Goal: Use online tool/utility: Utilize a website feature to perform a specific function

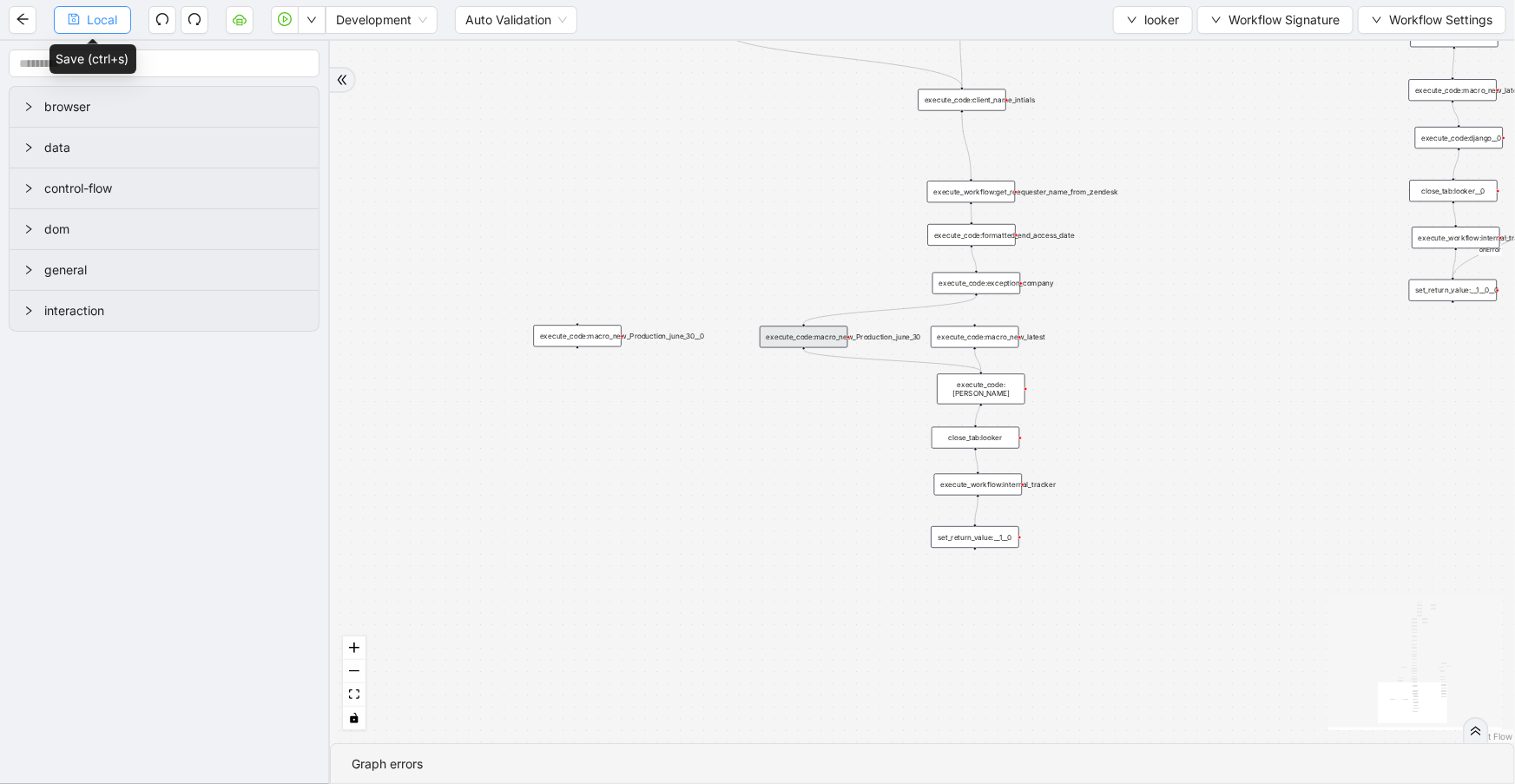
click at [130, 23] on button "Local" at bounding box center [93, 20] width 78 height 28
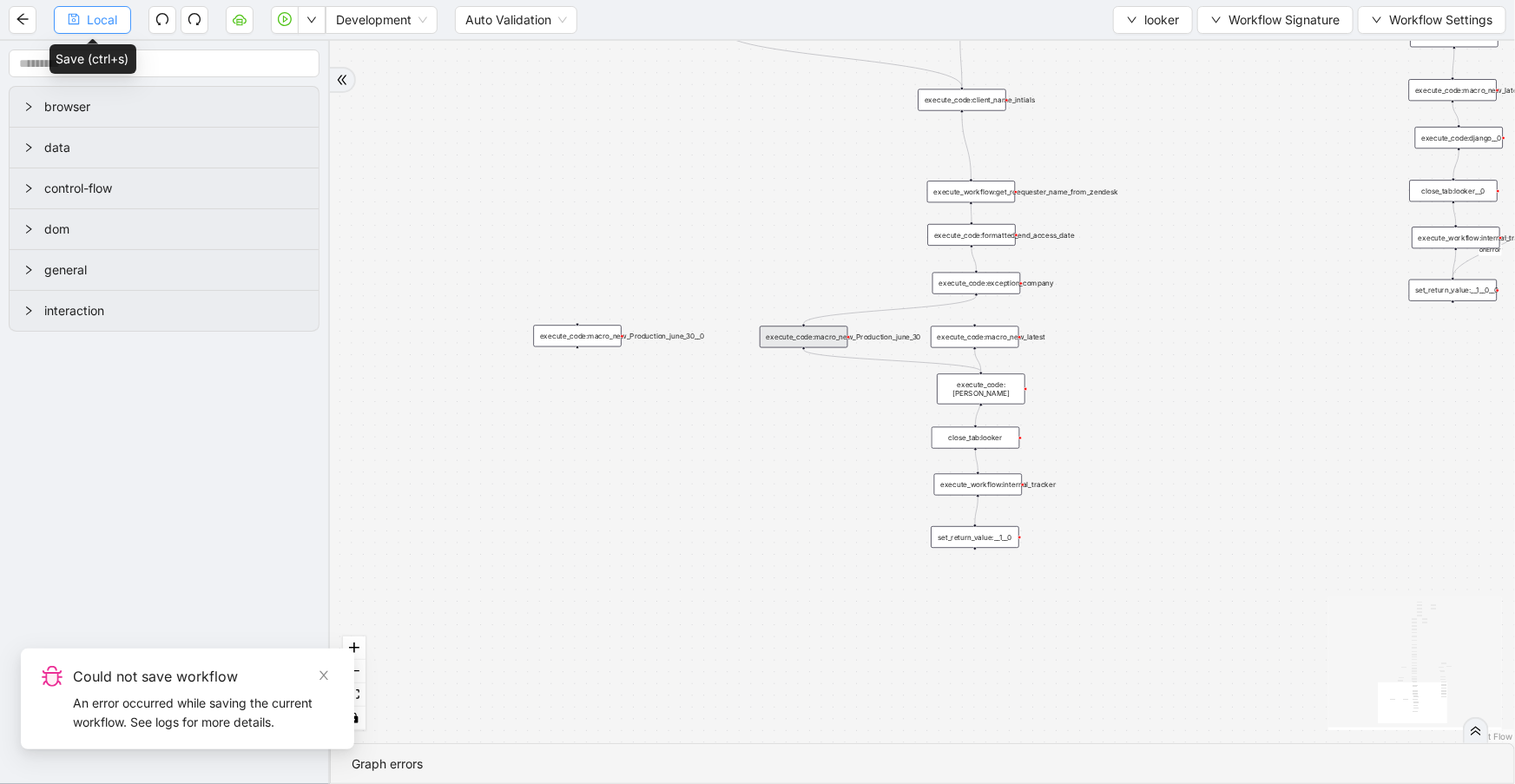
click at [109, 8] on button "Local" at bounding box center [93, 20] width 78 height 28
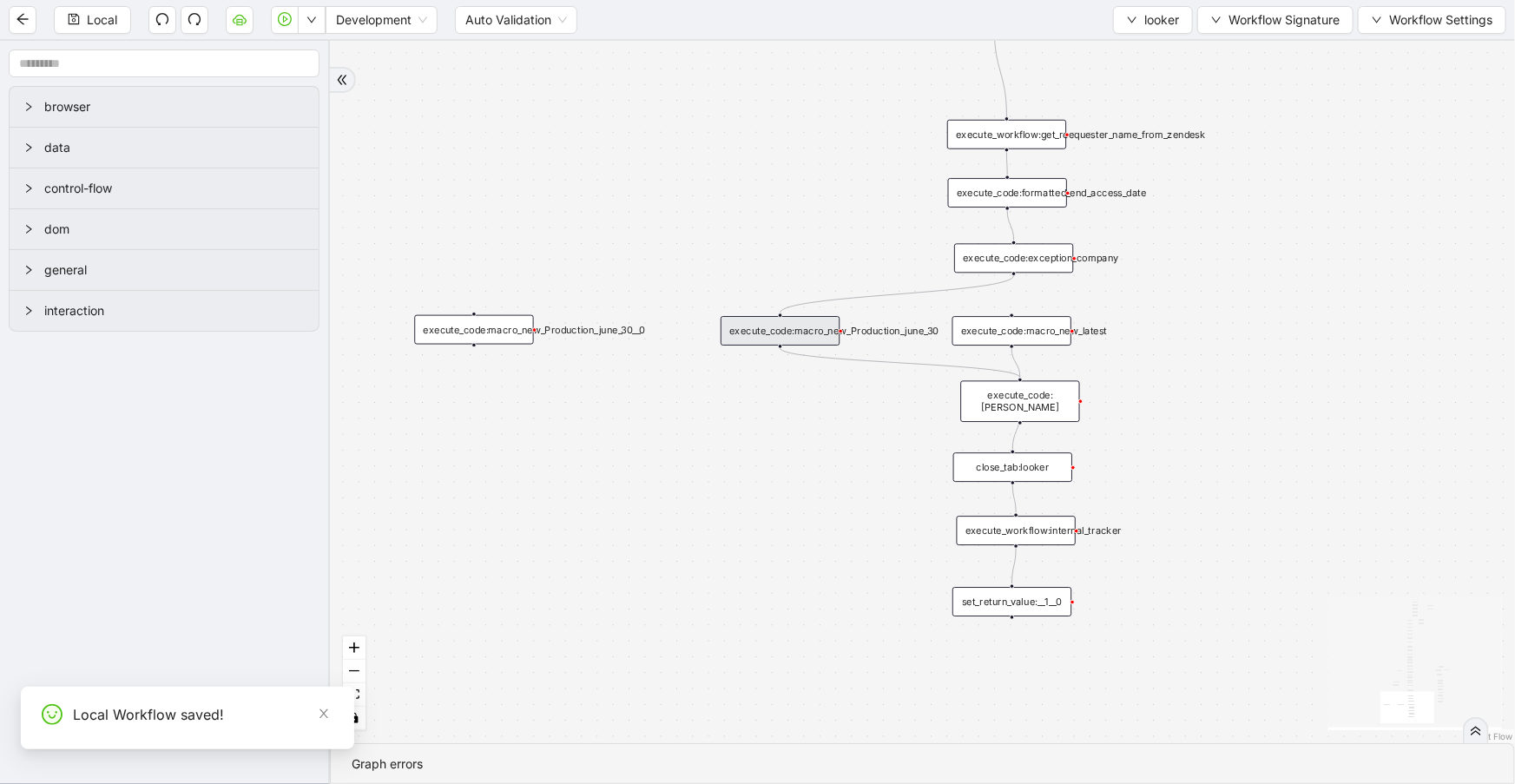
click at [809, 327] on div "execute_code:macro_new_Production_june_30" at bounding box center [781, 330] width 119 height 30
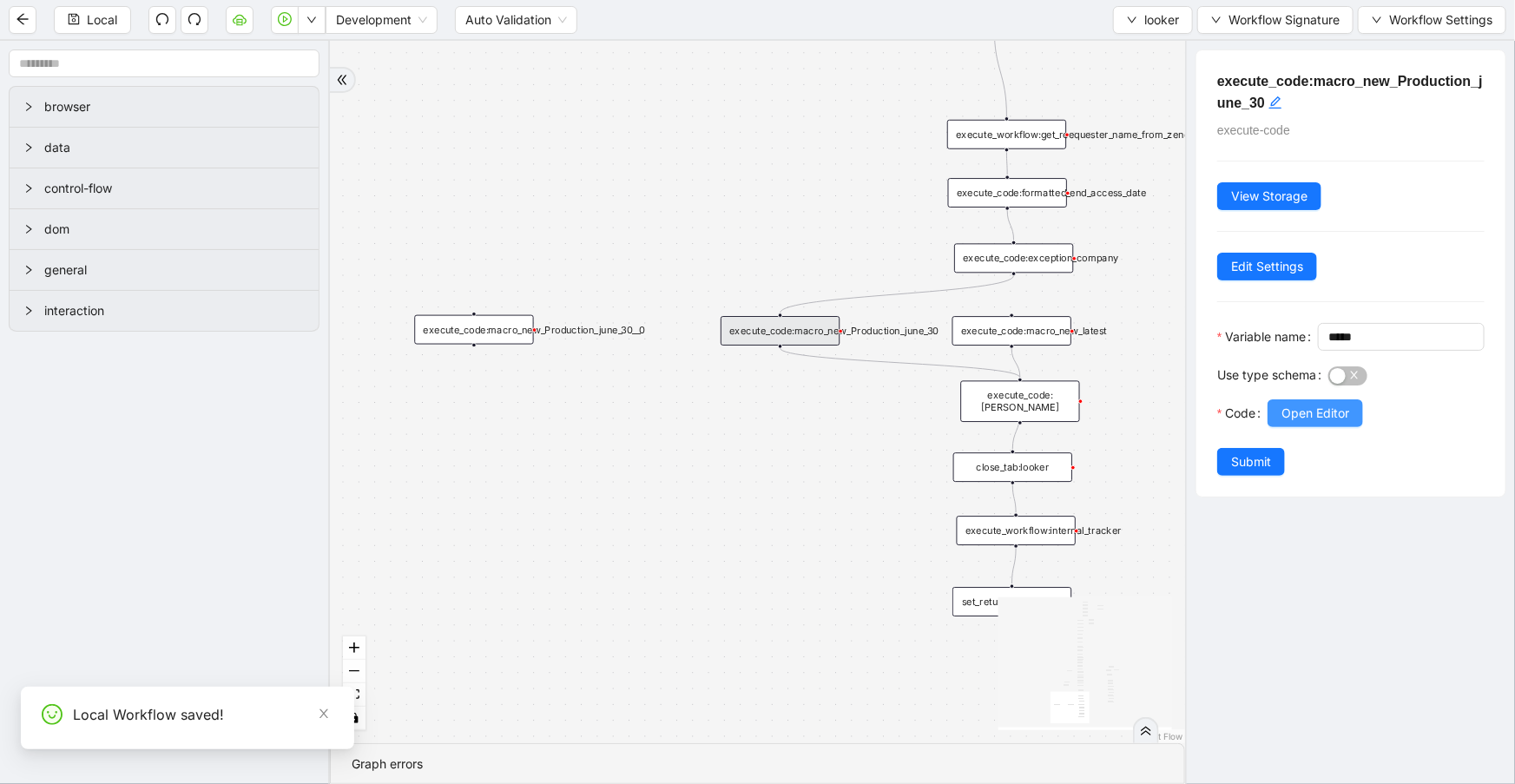
click at [1337, 423] on span "Open Editor" at bounding box center [1315, 412] width 68 height 19
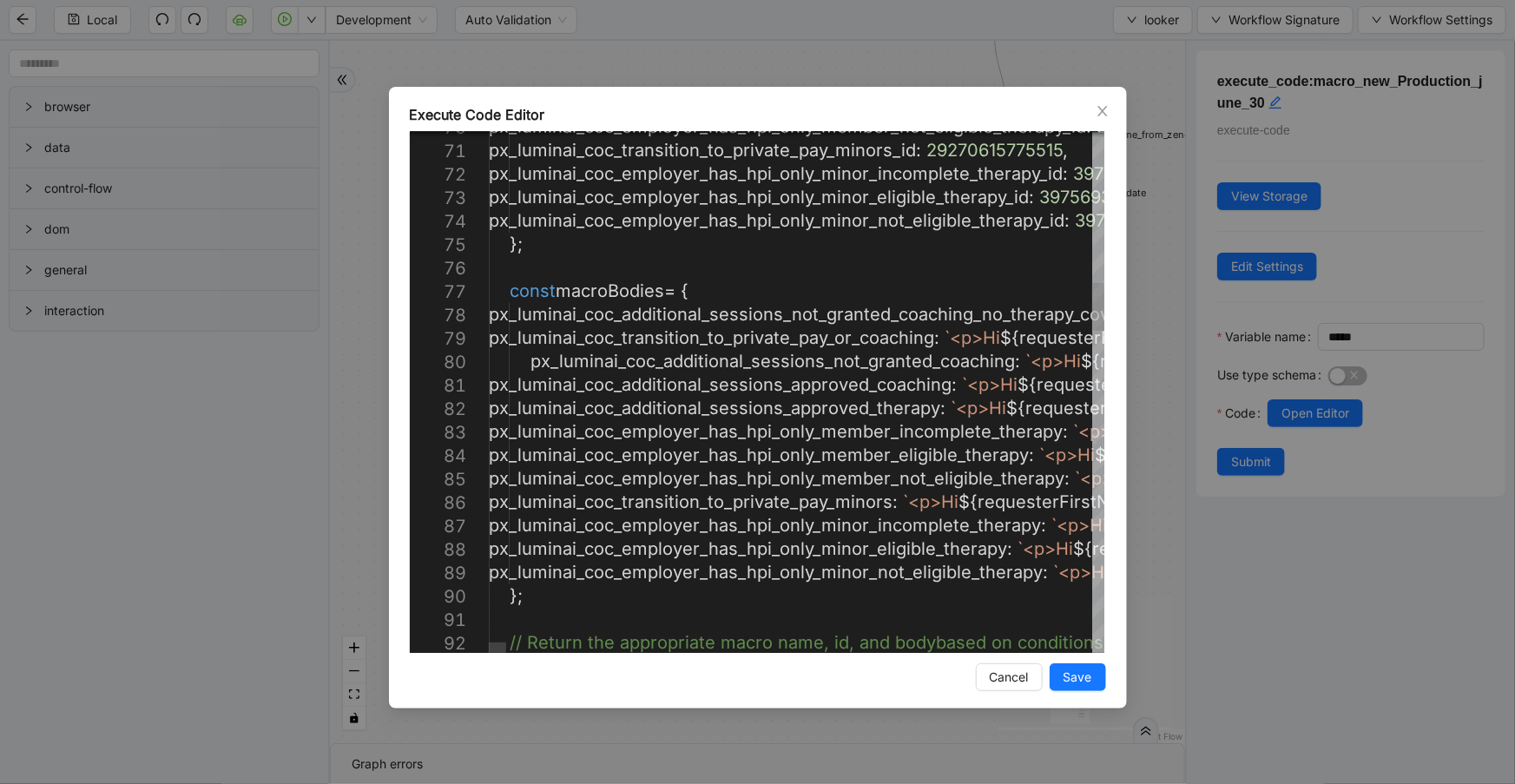
type textarea "**********"
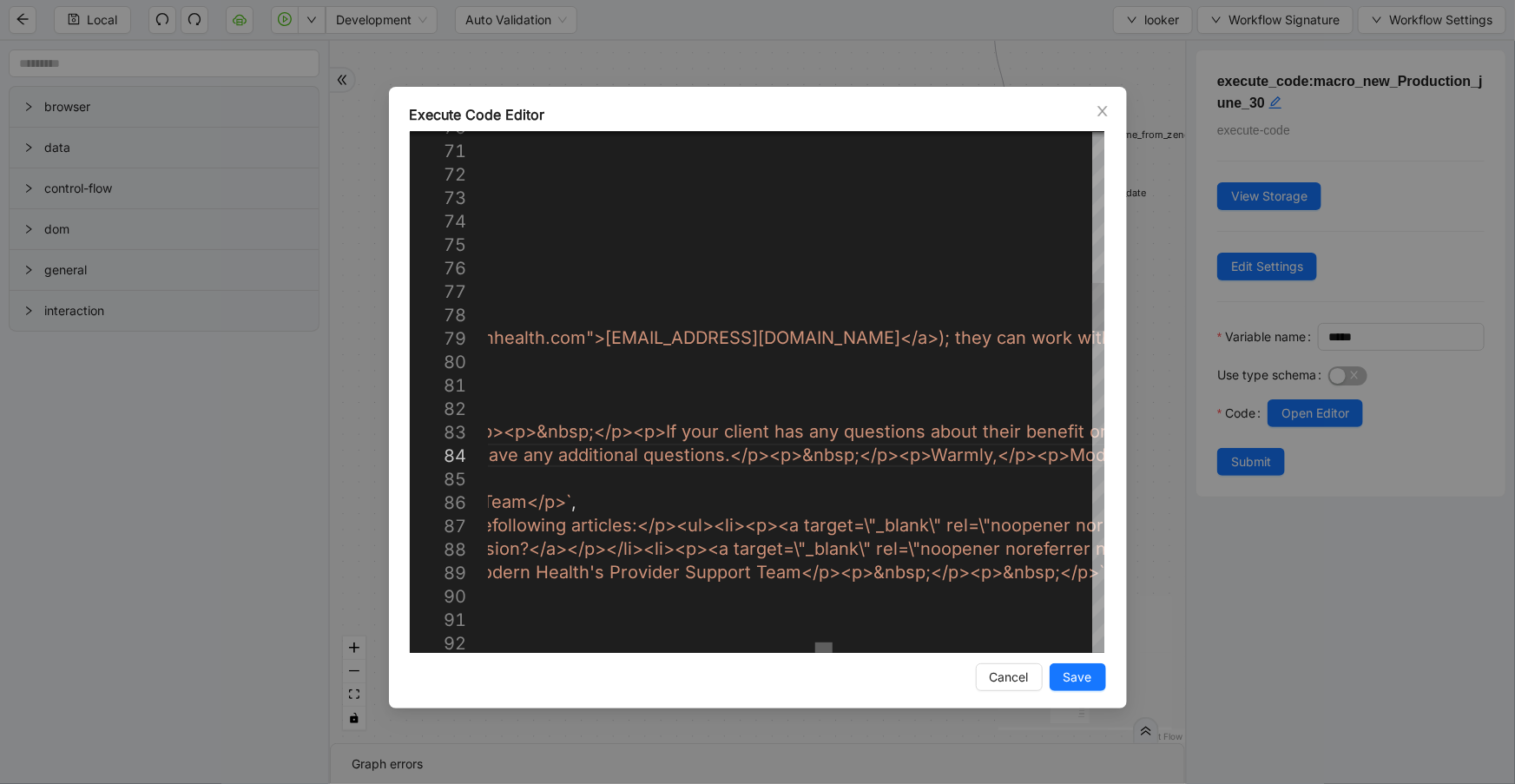
click at [820, 653] on div at bounding box center [824, 648] width 17 height 11
click at [1103, 106] on icon "close" at bounding box center [1102, 110] width 14 height 14
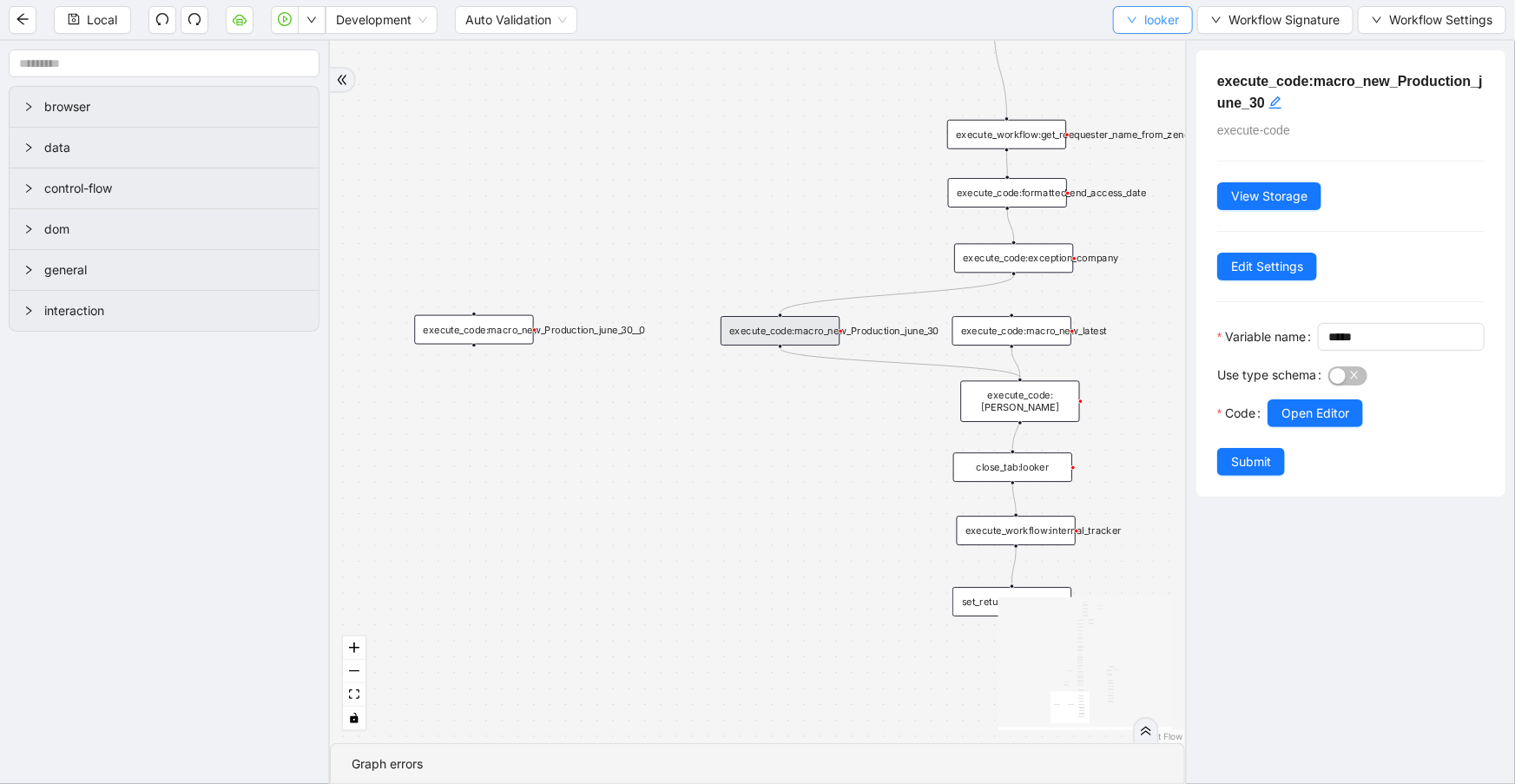
click at [1148, 7] on button "looker" at bounding box center [1153, 20] width 80 height 28
click at [1150, 51] on span "Select" at bounding box center [1150, 52] width 53 height 19
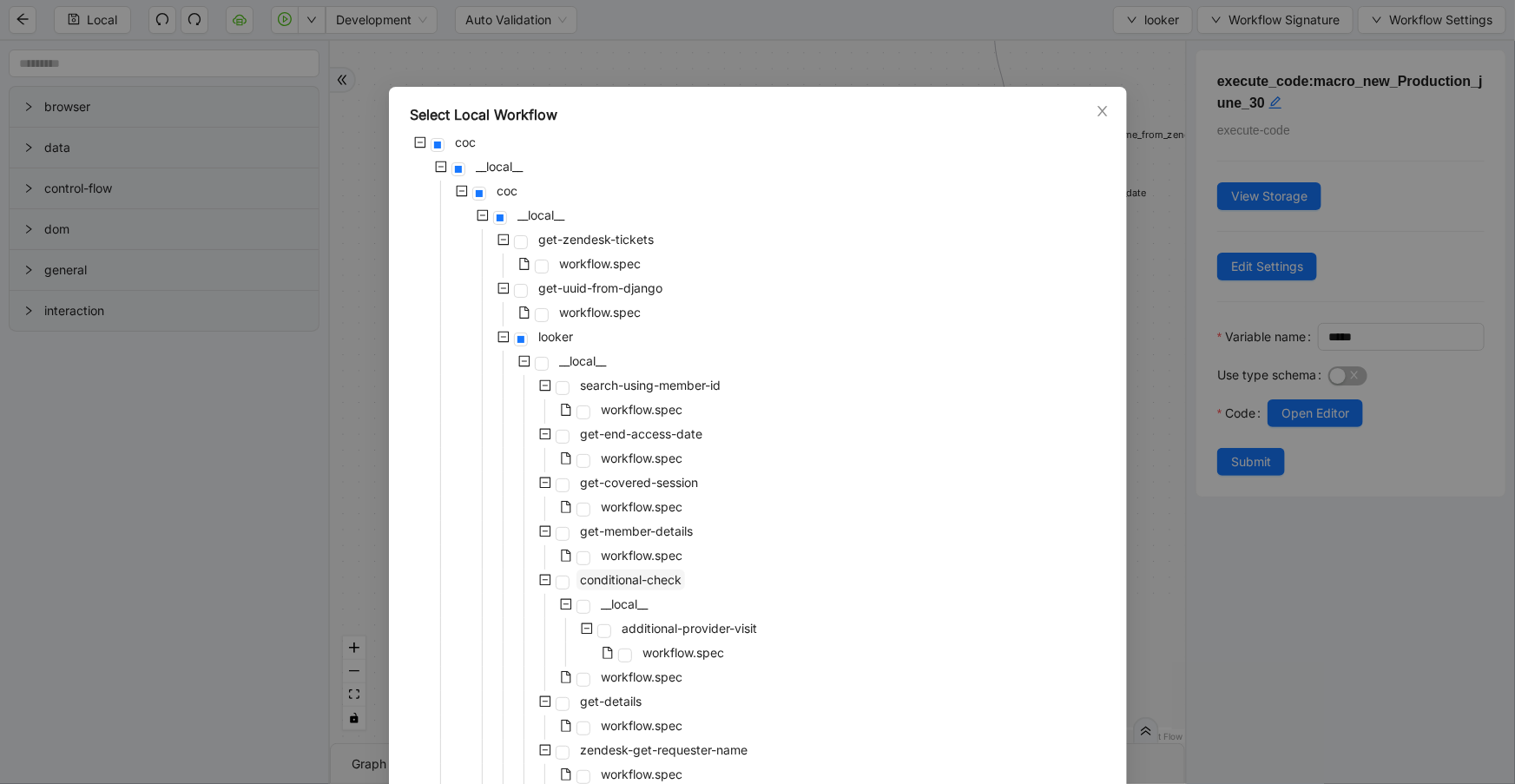
scroll to position [615, 0]
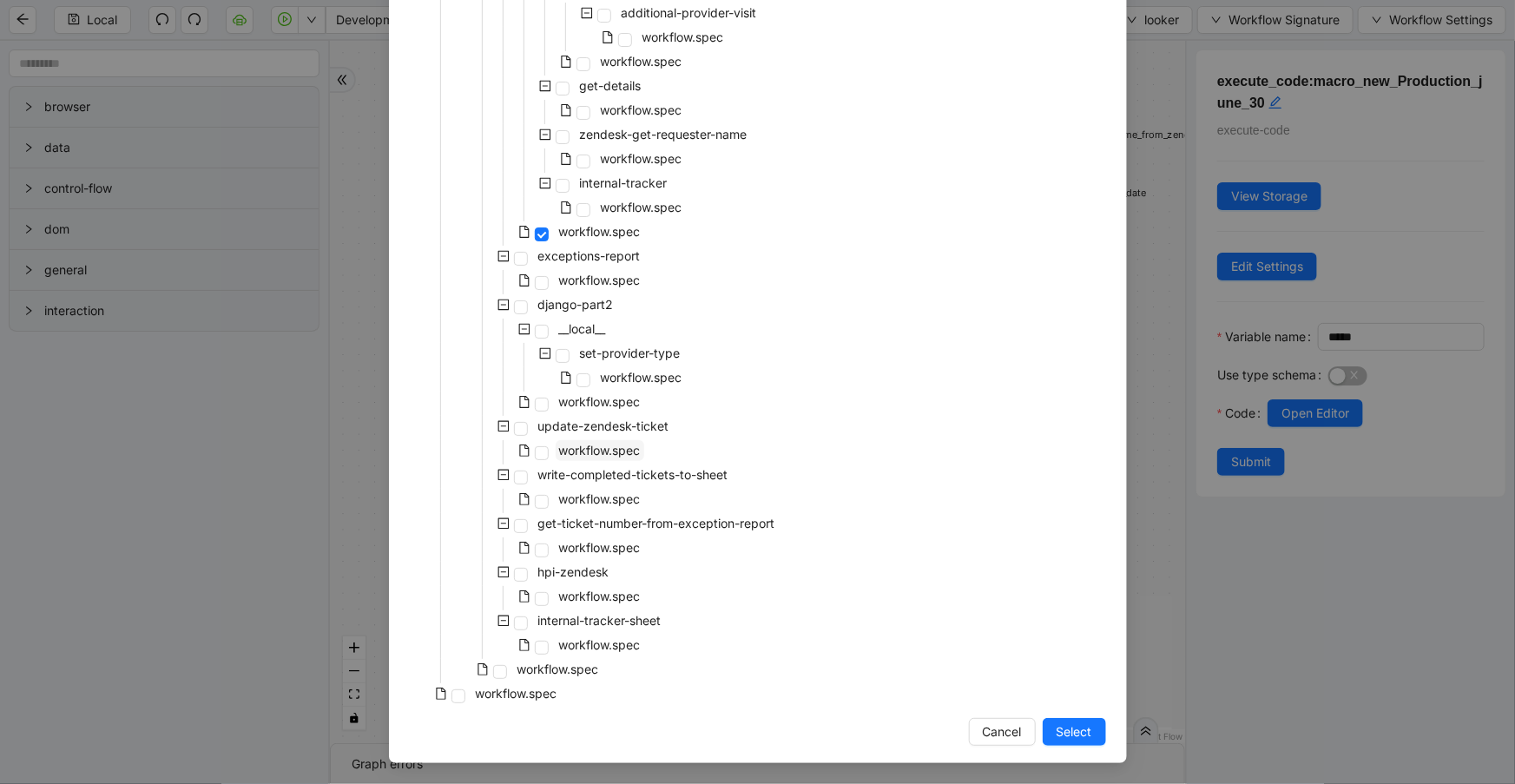
click at [603, 446] on span "workflow.spec" at bounding box center [600, 450] width 81 height 14
click at [1061, 737] on span "Select" at bounding box center [1074, 732] width 35 height 19
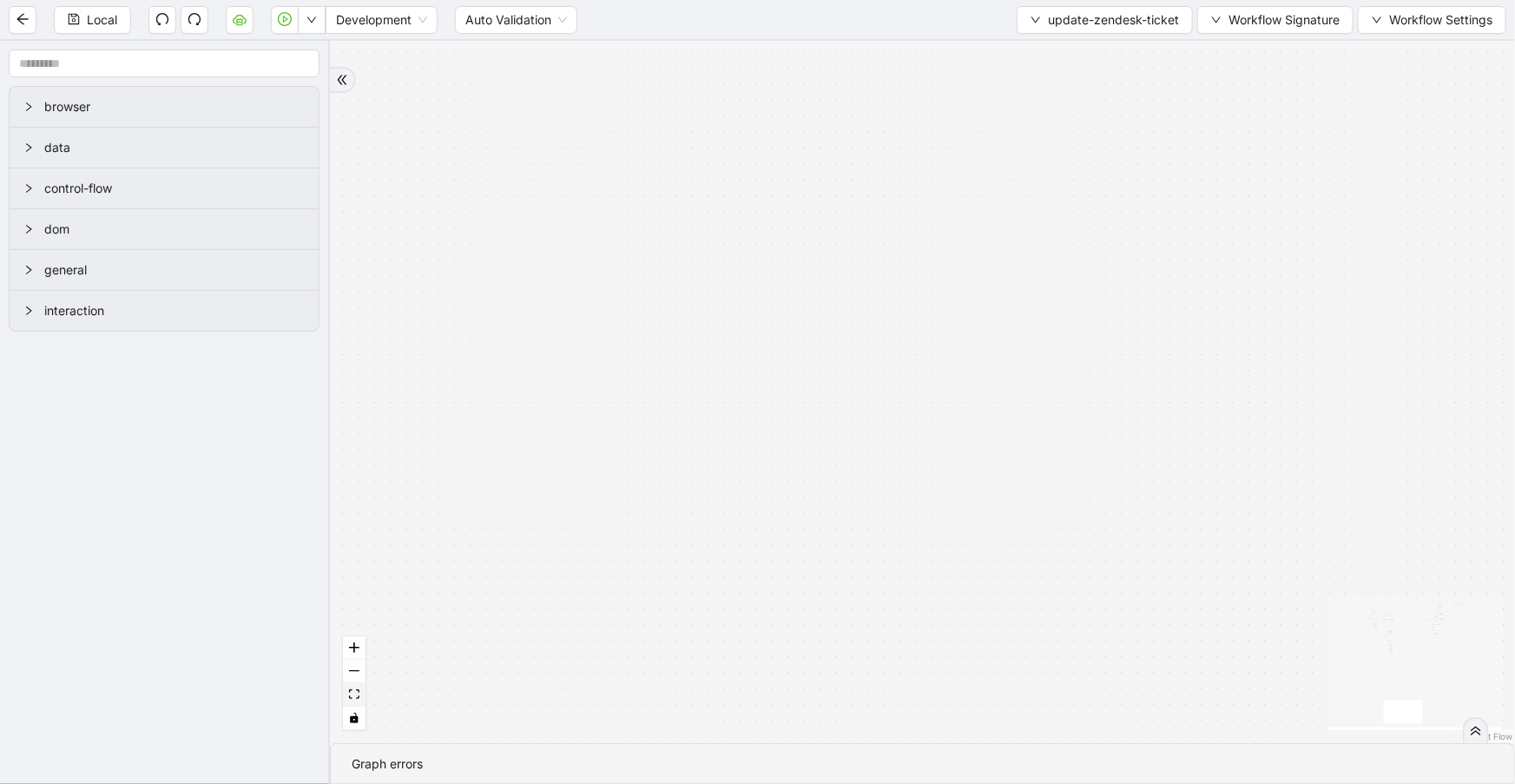
click at [362, 696] on button "fit view" at bounding box center [354, 695] width 23 height 23
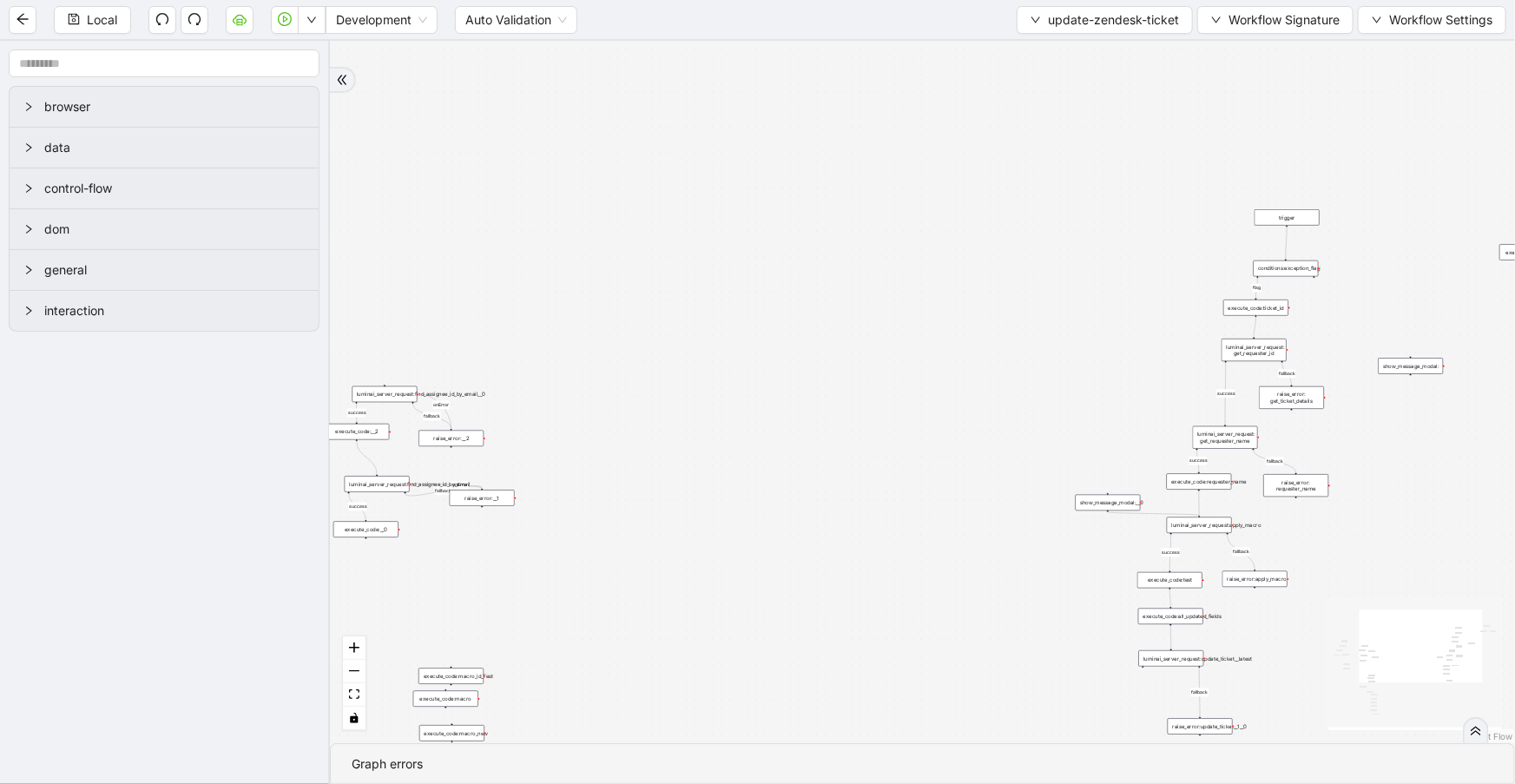
drag, startPoint x: 973, startPoint y: 447, endPoint x: 959, endPoint y: 520, distance: 74.3
click at [949, 549] on div "fallback fallback success fallback success success fallback fallback success fa…" at bounding box center [923, 392] width 1186 height 702
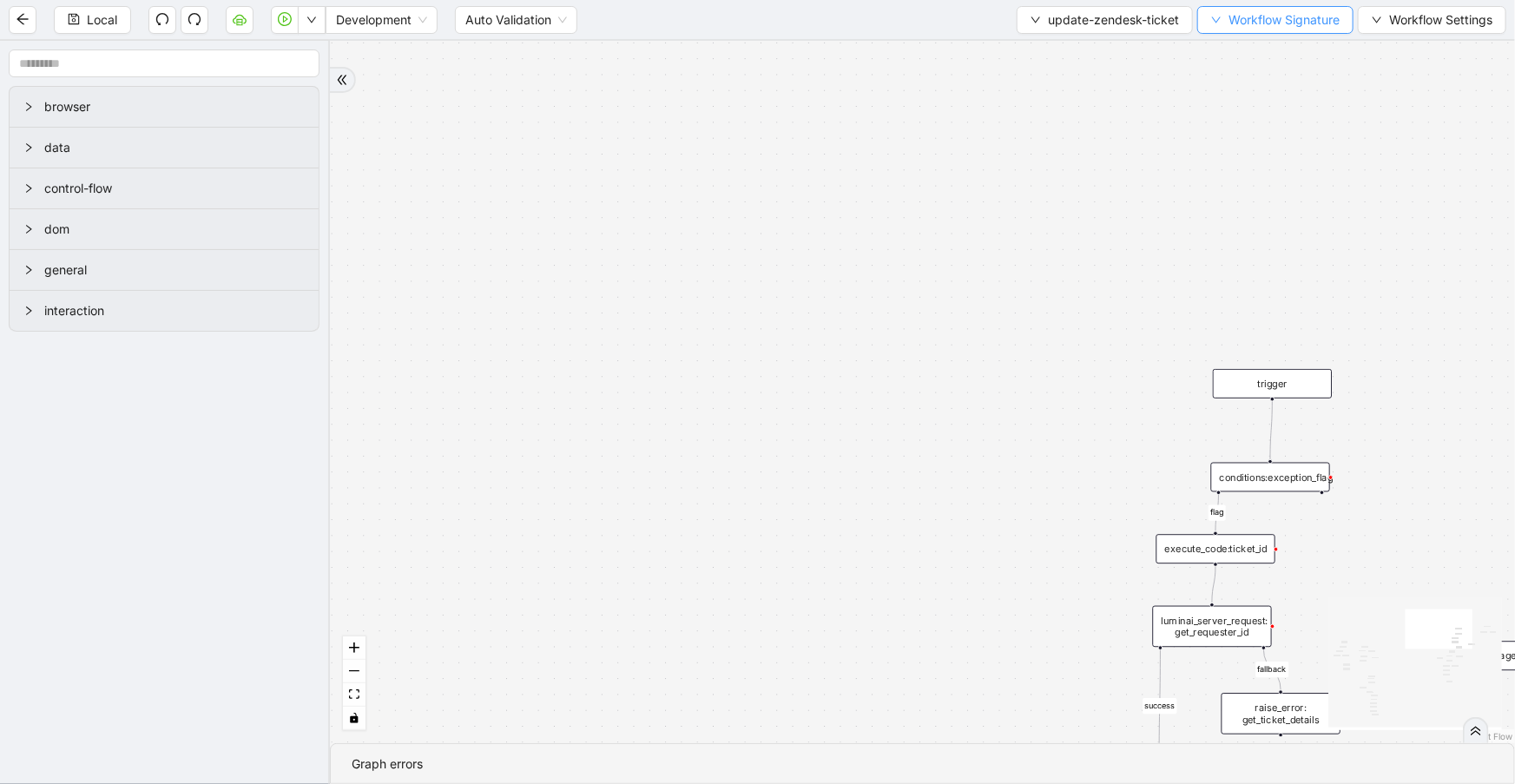
click at [1322, 17] on span "Workflow Signature" at bounding box center [1284, 20] width 111 height 19
click at [1278, 139] on span "Defaults" at bounding box center [1273, 135] width 116 height 19
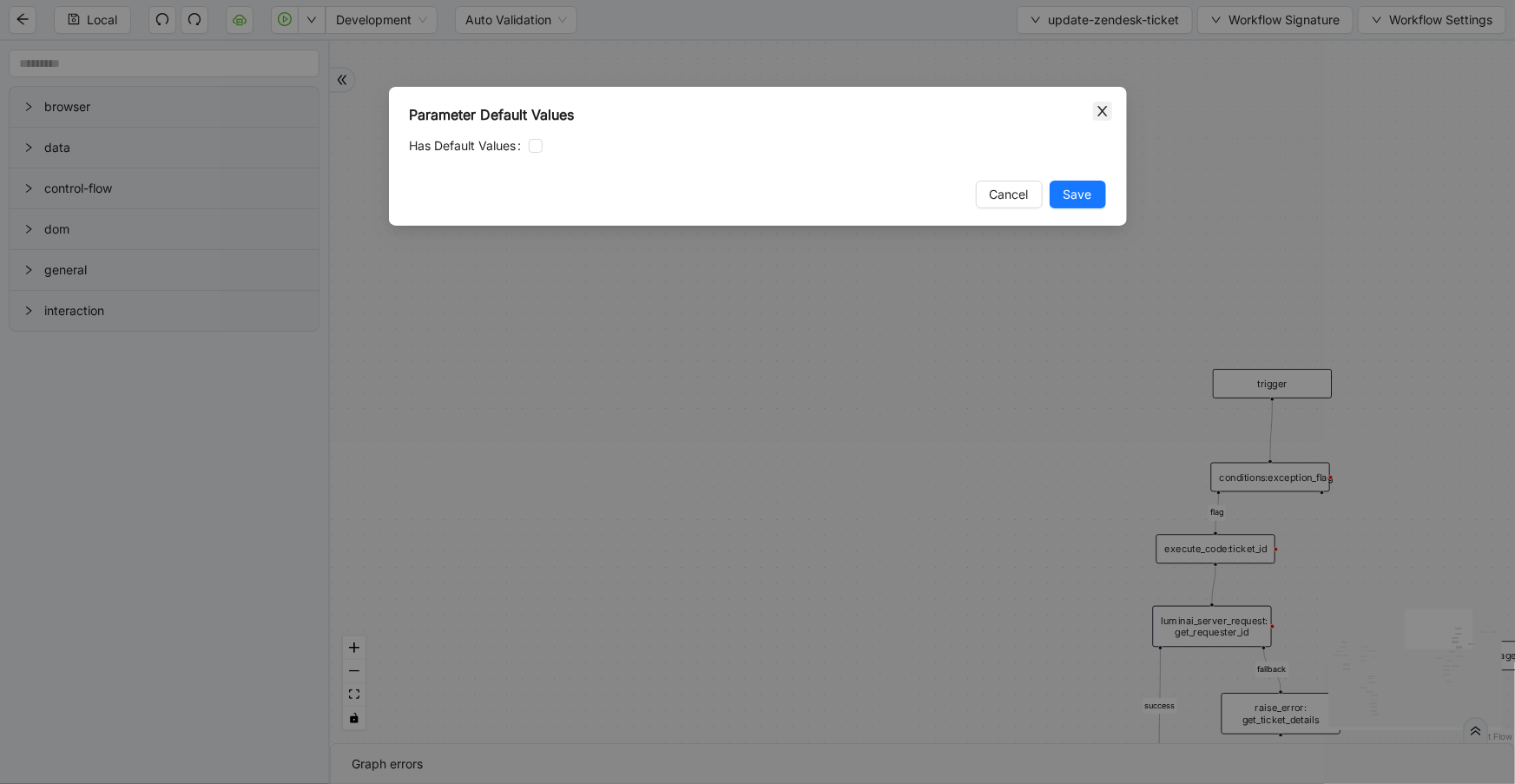
click at [1112, 108] on span "Close" at bounding box center [1103, 111] width 19 height 19
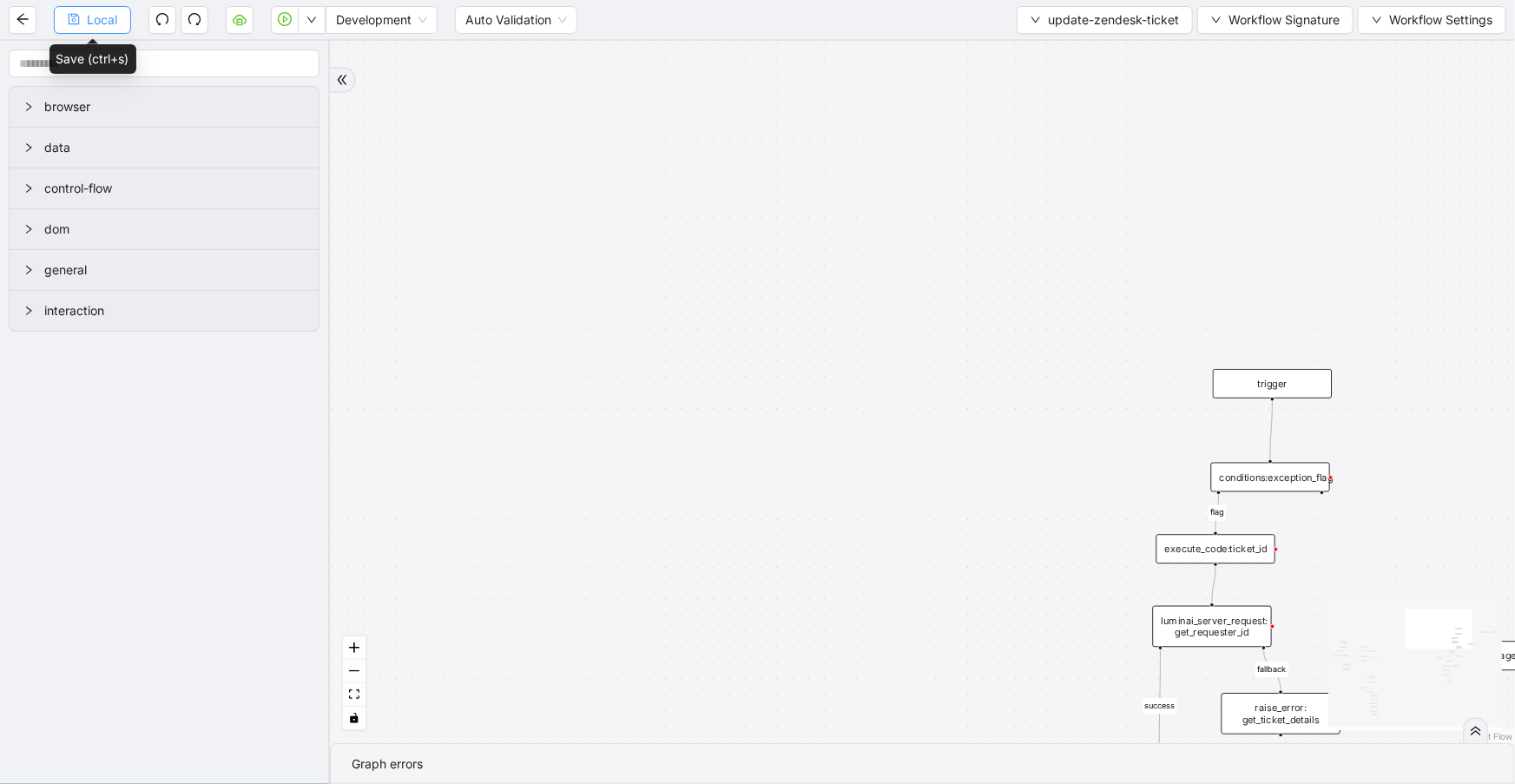
click at [112, 21] on span "Local" at bounding box center [102, 20] width 31 height 19
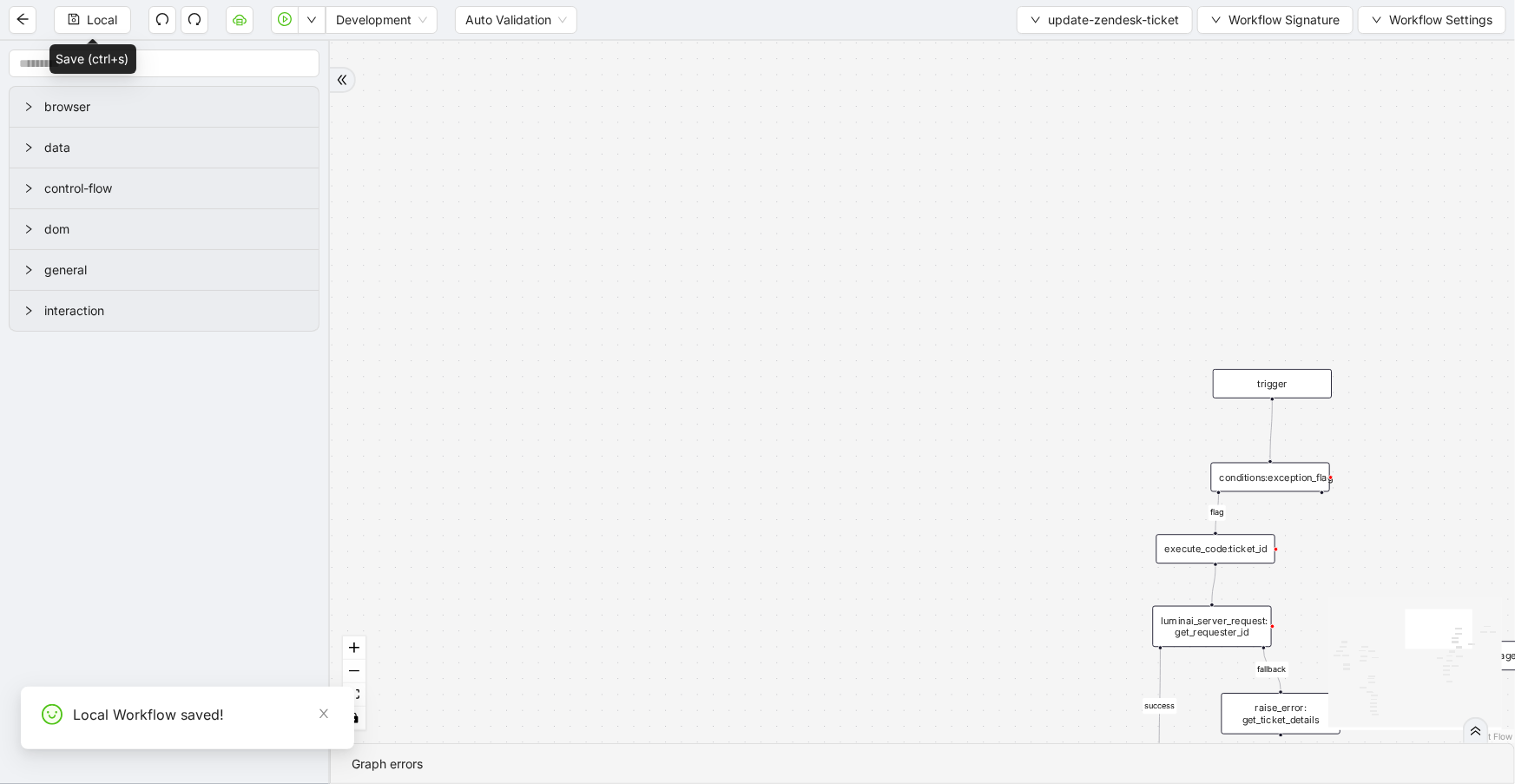
click at [1086, 20] on span "update-zendesk-ticket" at bounding box center [1113, 20] width 131 height 19
click at [1085, 60] on span "Select" at bounding box center [1103, 52] width 148 height 19
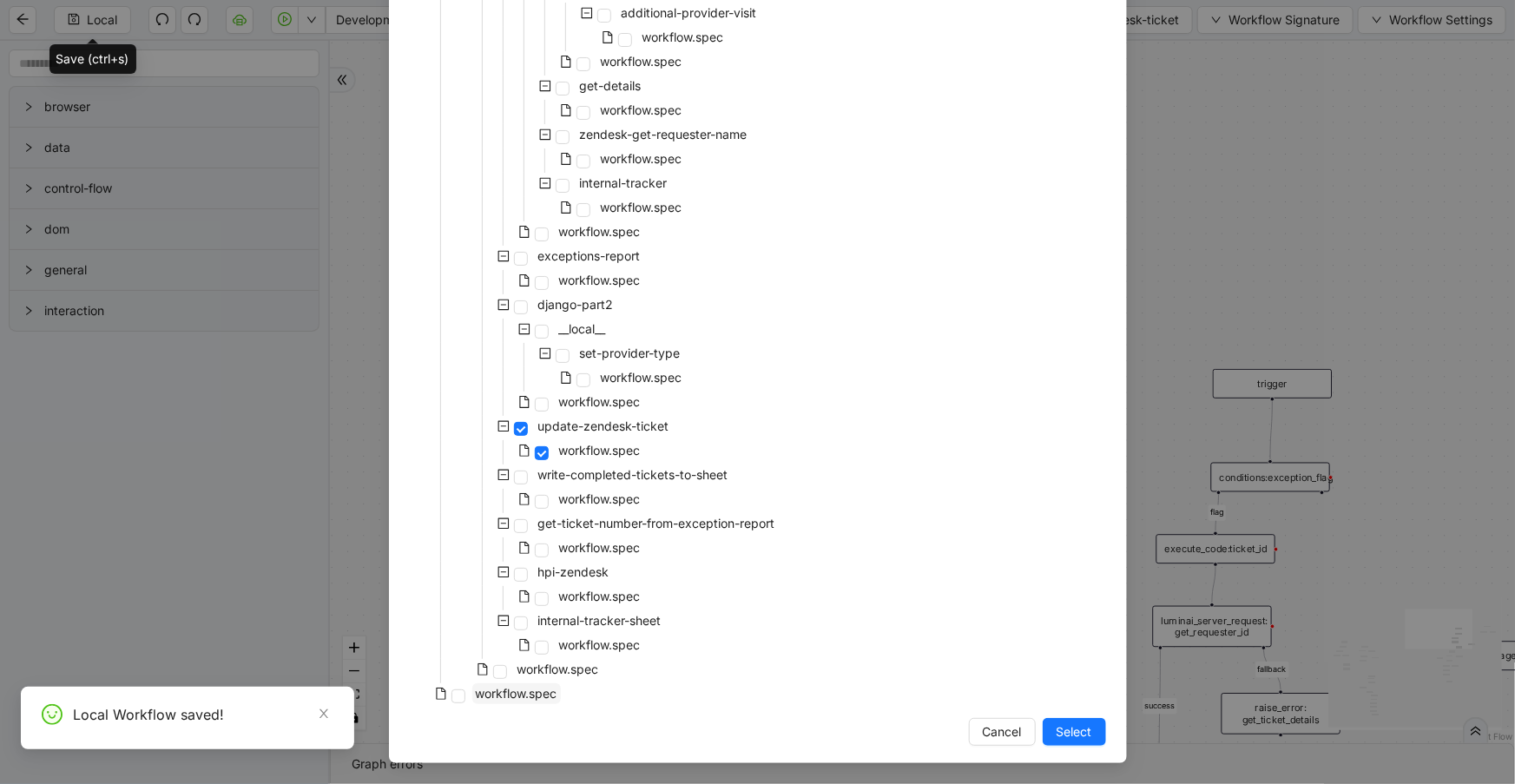
click at [547, 688] on span "workflow.spec" at bounding box center [516, 693] width 81 height 14
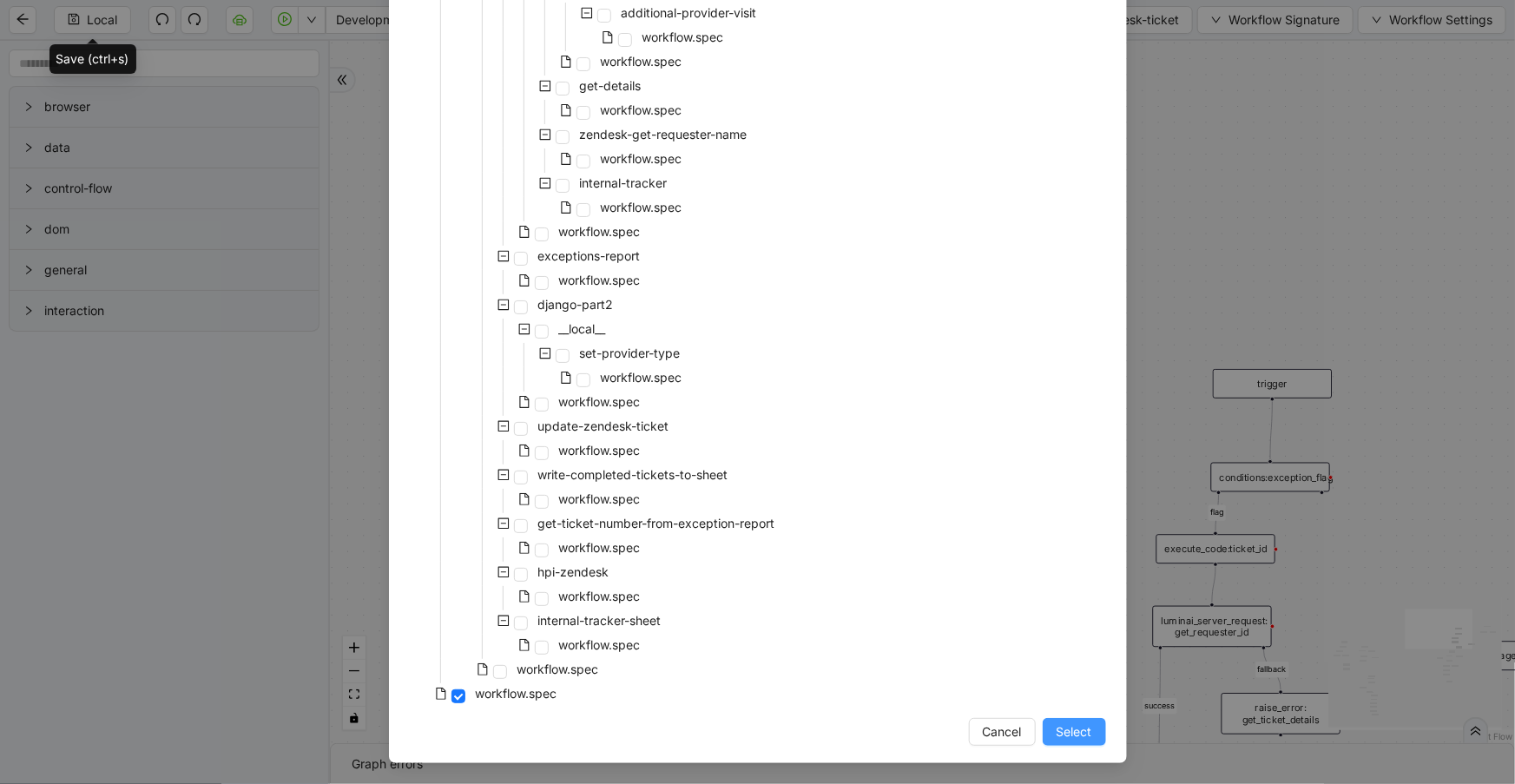
click at [1067, 736] on span "Select" at bounding box center [1074, 732] width 35 height 19
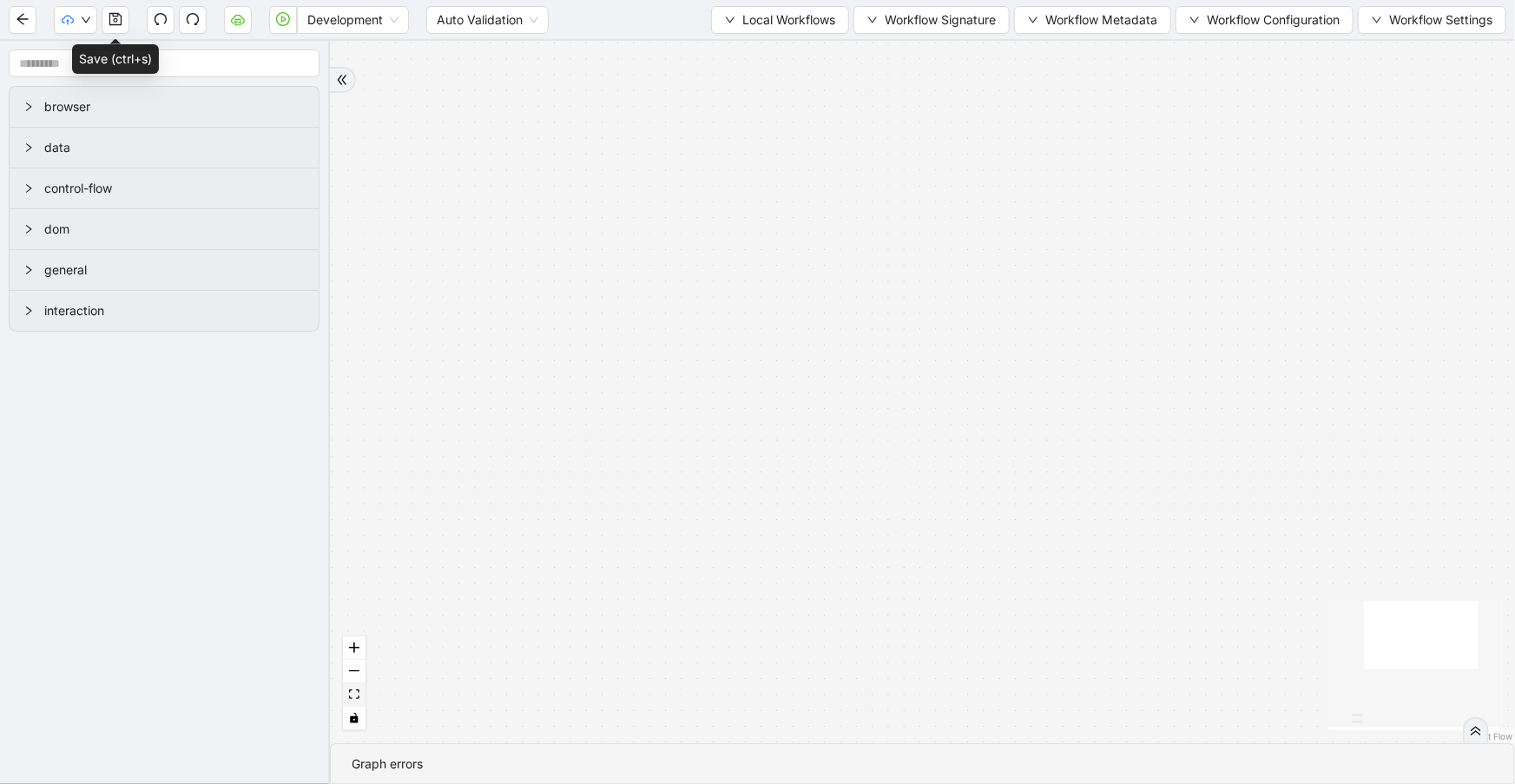
click at [358, 697] on icon "fit view" at bounding box center [355, 694] width 11 height 10
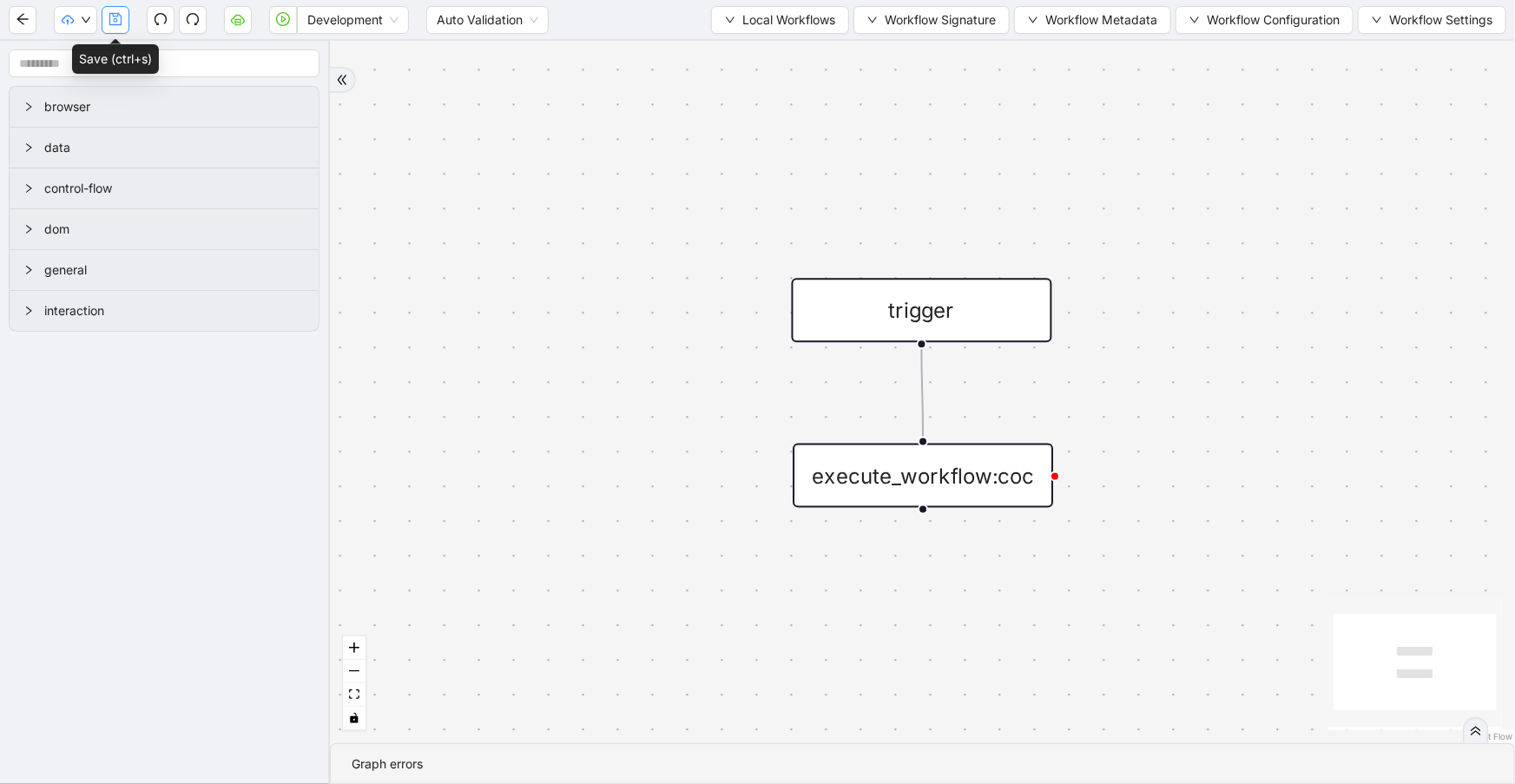
click at [108, 19] on icon "save" at bounding box center [115, 18] width 14 height 14
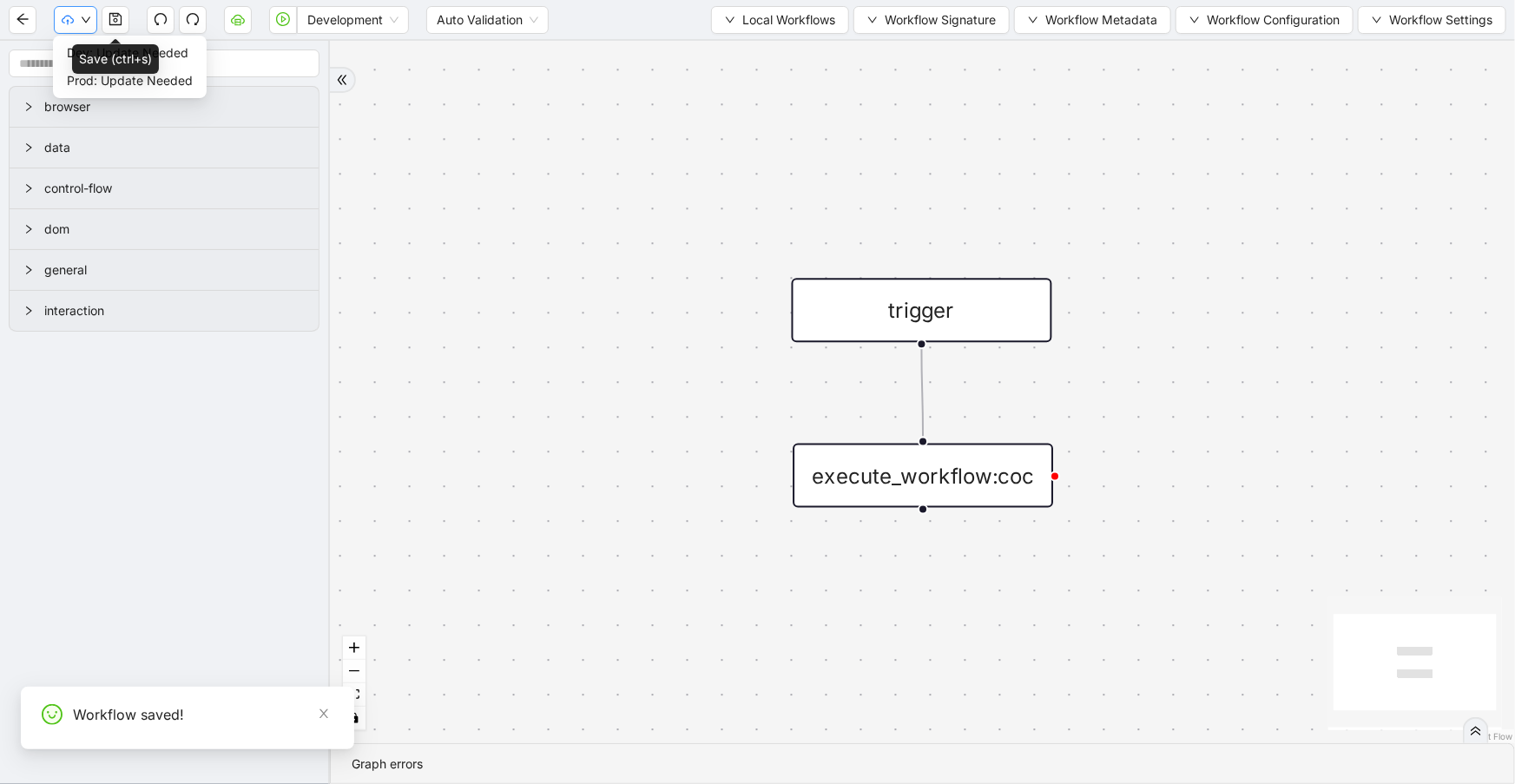
click at [78, 29] on button "button" at bounding box center [76, 20] width 43 height 28
click at [69, 28] on button "button" at bounding box center [76, 20] width 43 height 28
click at [69, 57] on span "Dev: Update Needed" at bounding box center [130, 52] width 126 height 19
click at [66, 29] on button "button" at bounding box center [76, 20] width 43 height 28
drag, startPoint x: 80, startPoint y: 76, endPoint x: 1495, endPoint y: 526, distance: 1484.8
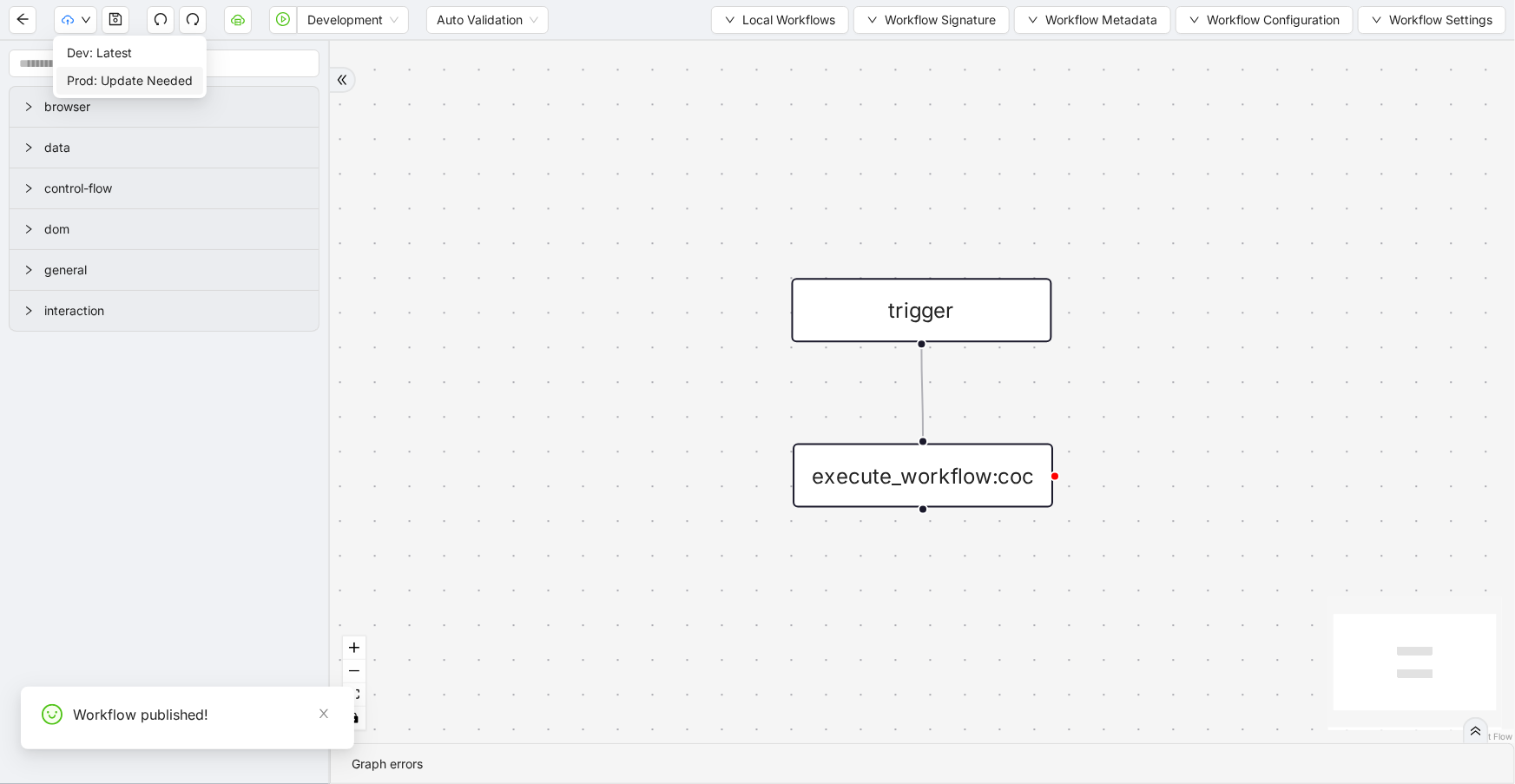
click at [80, 77] on span "Prod: Update Needed" at bounding box center [130, 80] width 126 height 19
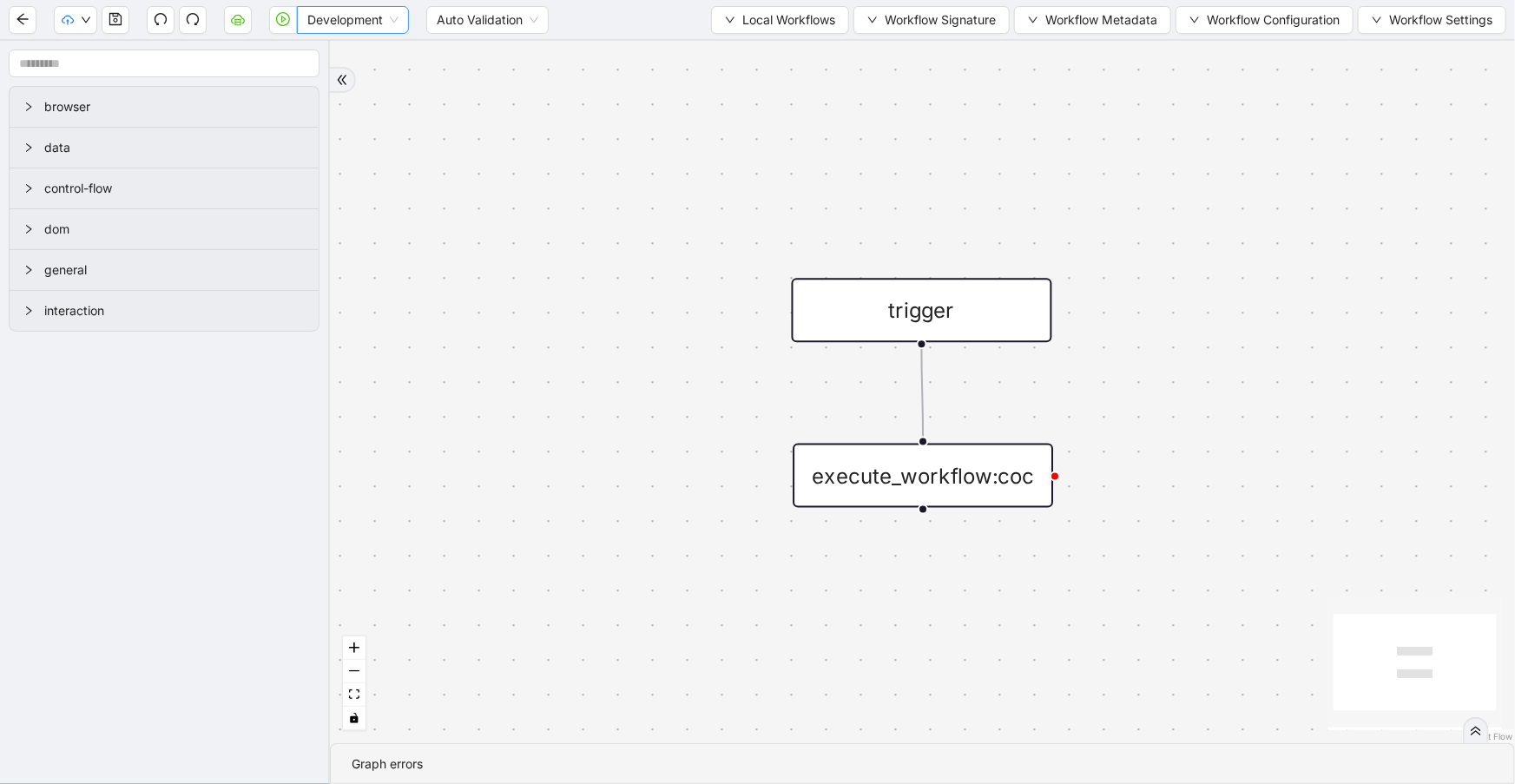
click at [336, 28] on span "Development" at bounding box center [353, 20] width 91 height 26
click at [336, 76] on div "Production" at bounding box center [352, 82] width 84 height 19
click at [126, 25] on button "button" at bounding box center [115, 20] width 28 height 28
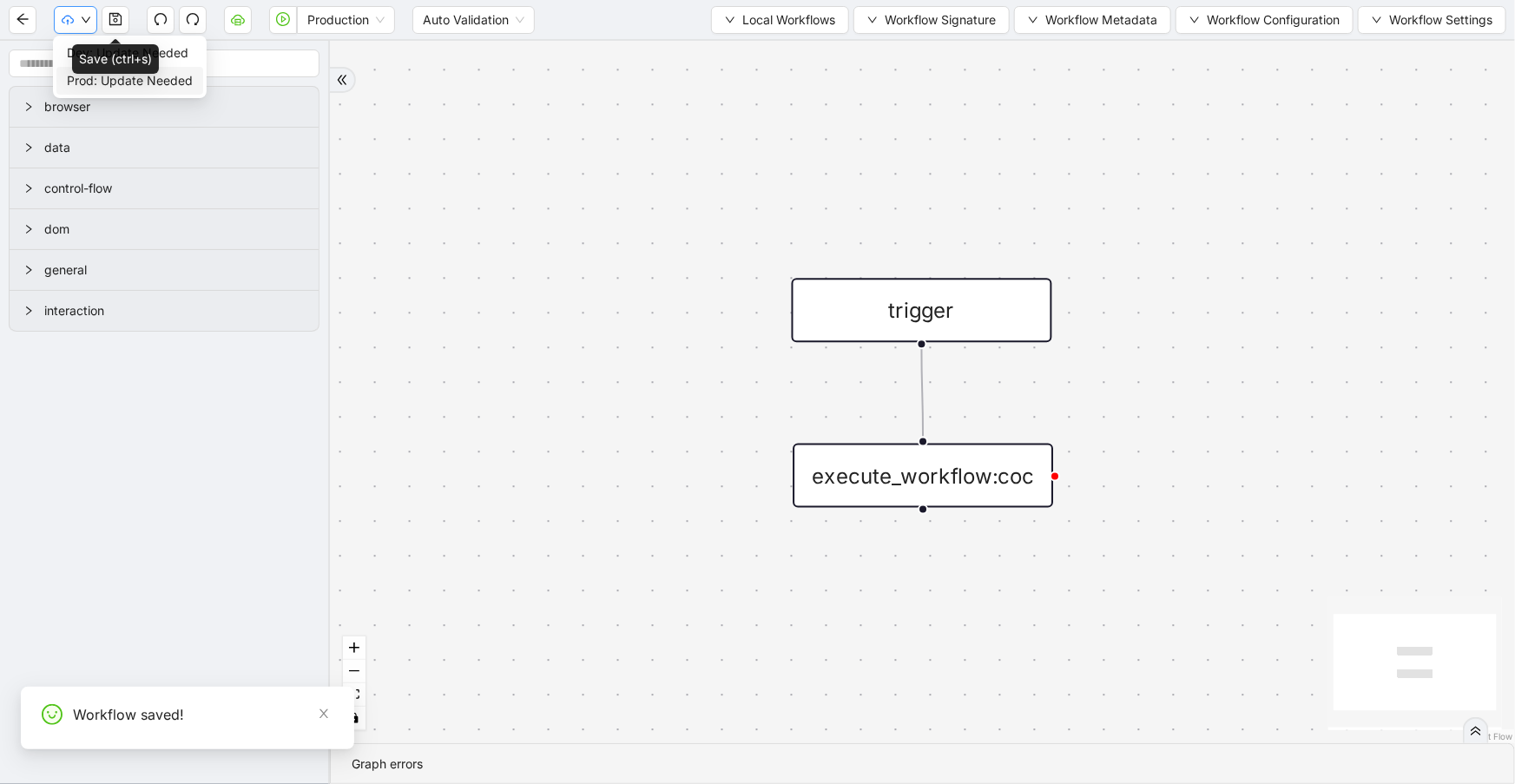
click at [83, 25] on button "button" at bounding box center [76, 20] width 43 height 28
click at [67, 58] on span "Dev: Update Needed" at bounding box center [130, 52] width 126 height 19
click at [77, 80] on aside "browser data control-flow dom general interaction" at bounding box center [165, 412] width 330 height 743
click at [70, 35] on div "Production Auto Validation Local Workflows Workflow Signature Workflow Metadata…" at bounding box center [757, 19] width 1515 height 39
click at [71, 27] on button "button" at bounding box center [76, 20] width 43 height 28
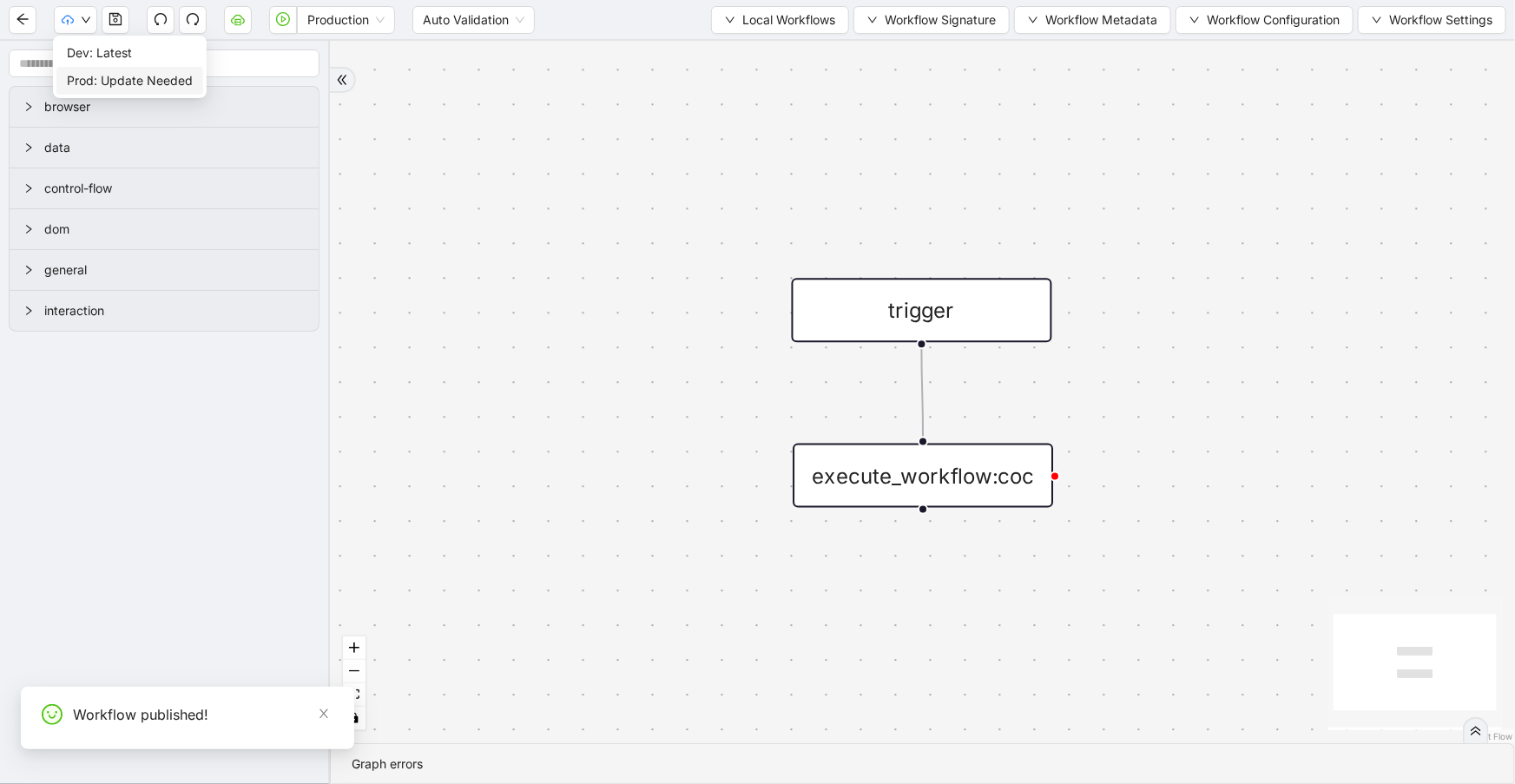
click at [80, 87] on span "Prod: Update Needed" at bounding box center [130, 80] width 126 height 19
click at [83, 23] on icon "down" at bounding box center [86, 20] width 11 height 11
click at [412, 116] on div "trigger execute_workflow:coc" at bounding box center [923, 392] width 1186 height 702
